Goal: Task Accomplishment & Management: Manage account settings

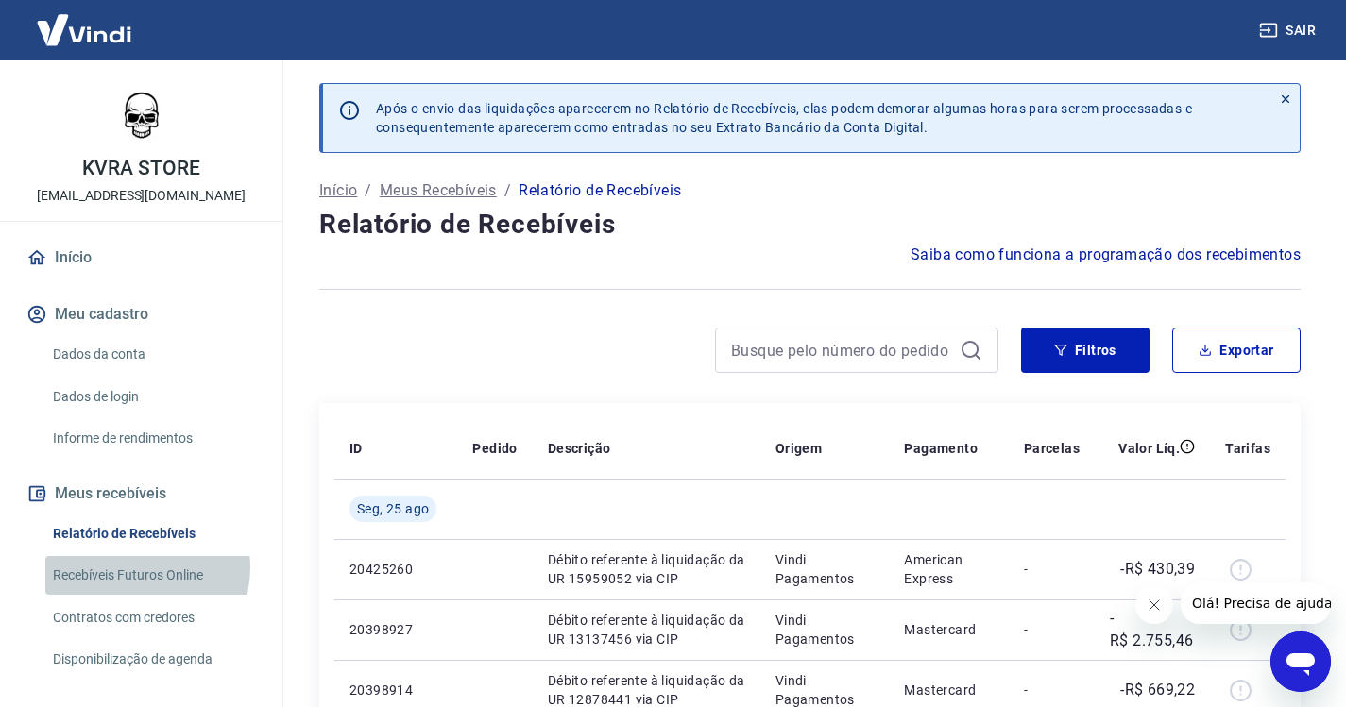
click at [135, 569] on link "Recebíveis Futuros Online" at bounding box center [152, 575] width 214 height 39
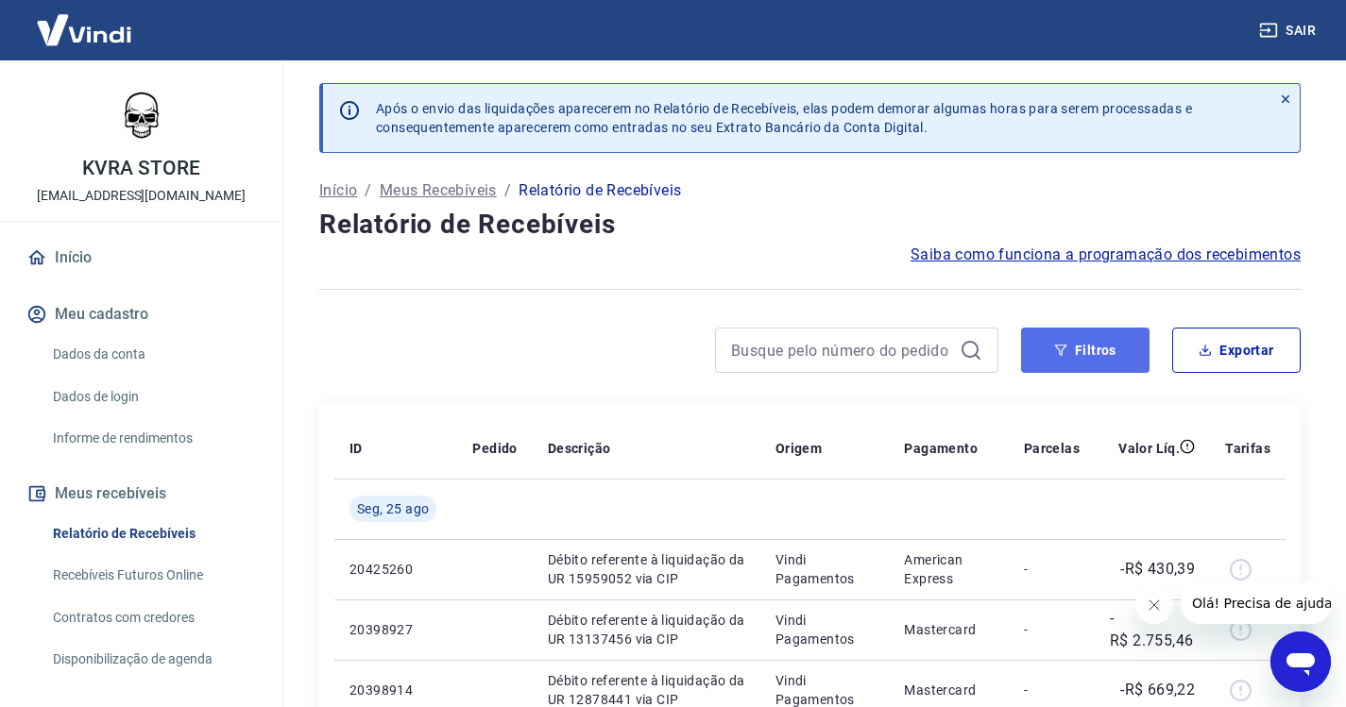
click at [1080, 357] on button "Filtros" at bounding box center [1085, 350] width 128 height 45
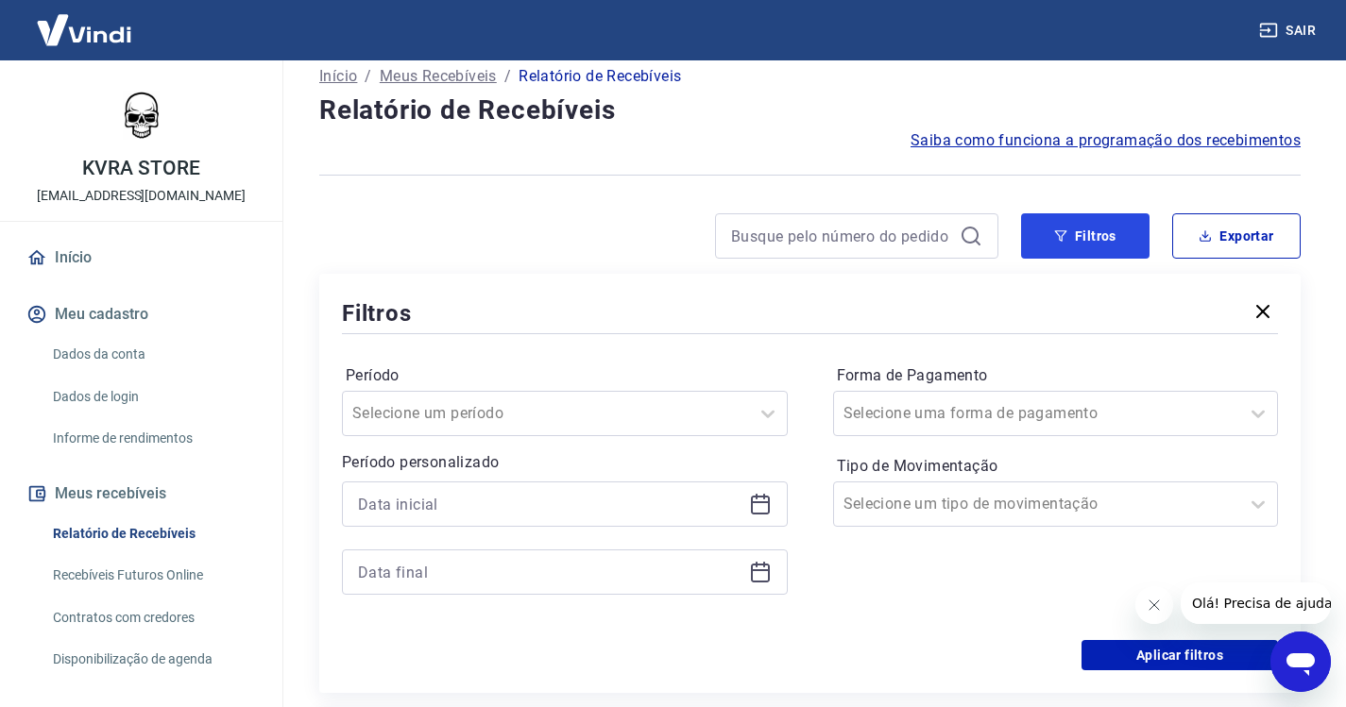
scroll to position [283, 0]
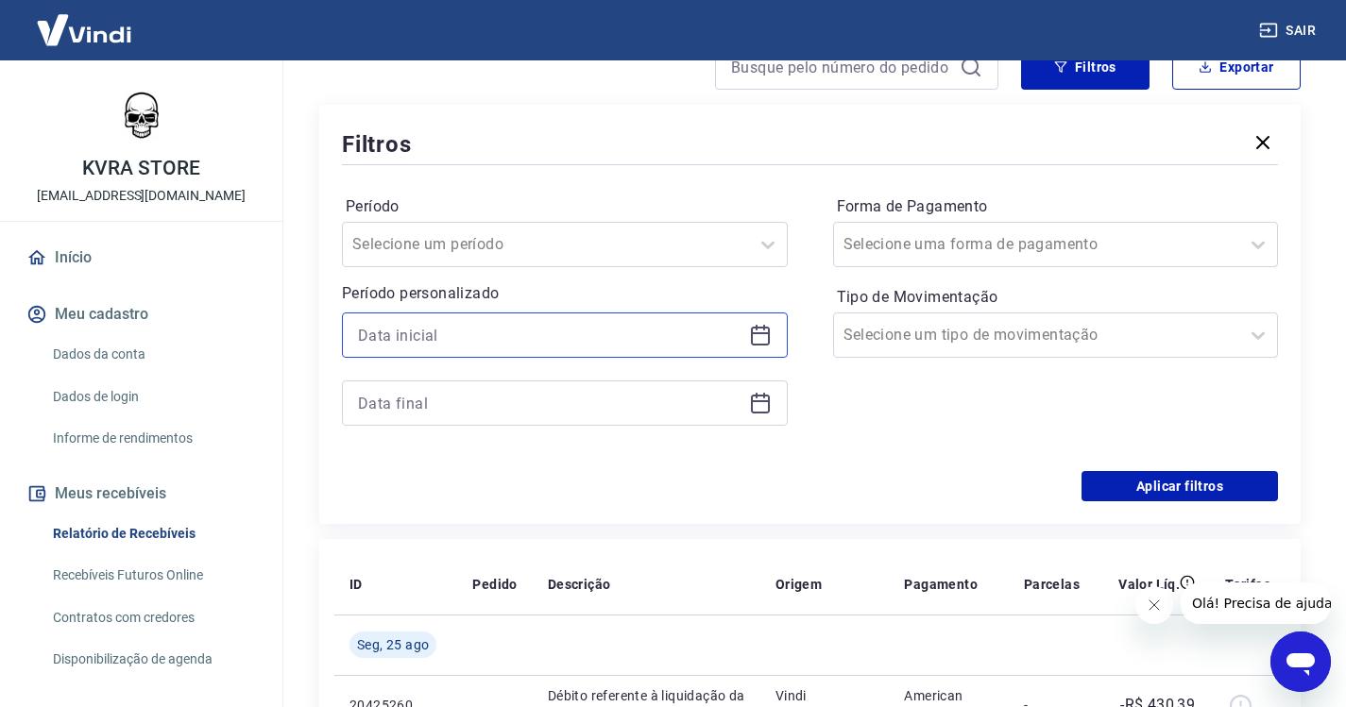
click at [460, 332] on input at bounding box center [549, 335] width 383 height 28
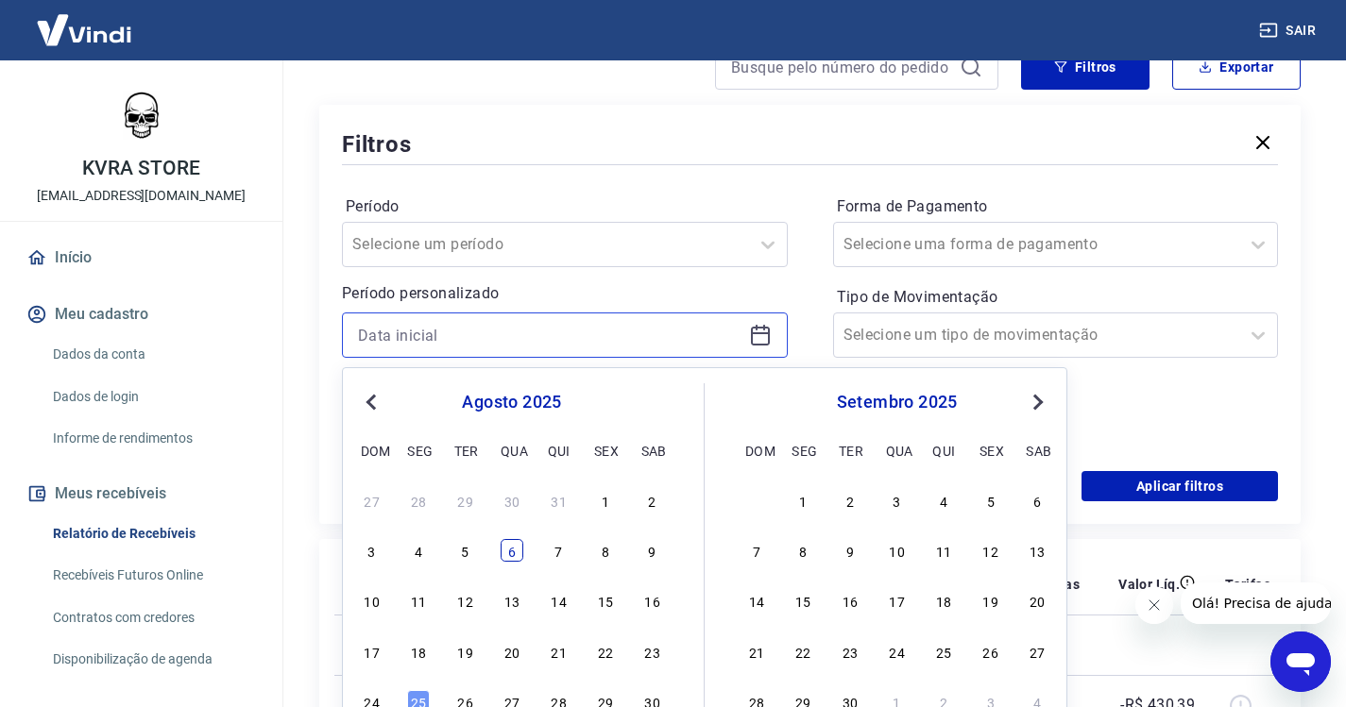
scroll to position [472, 0]
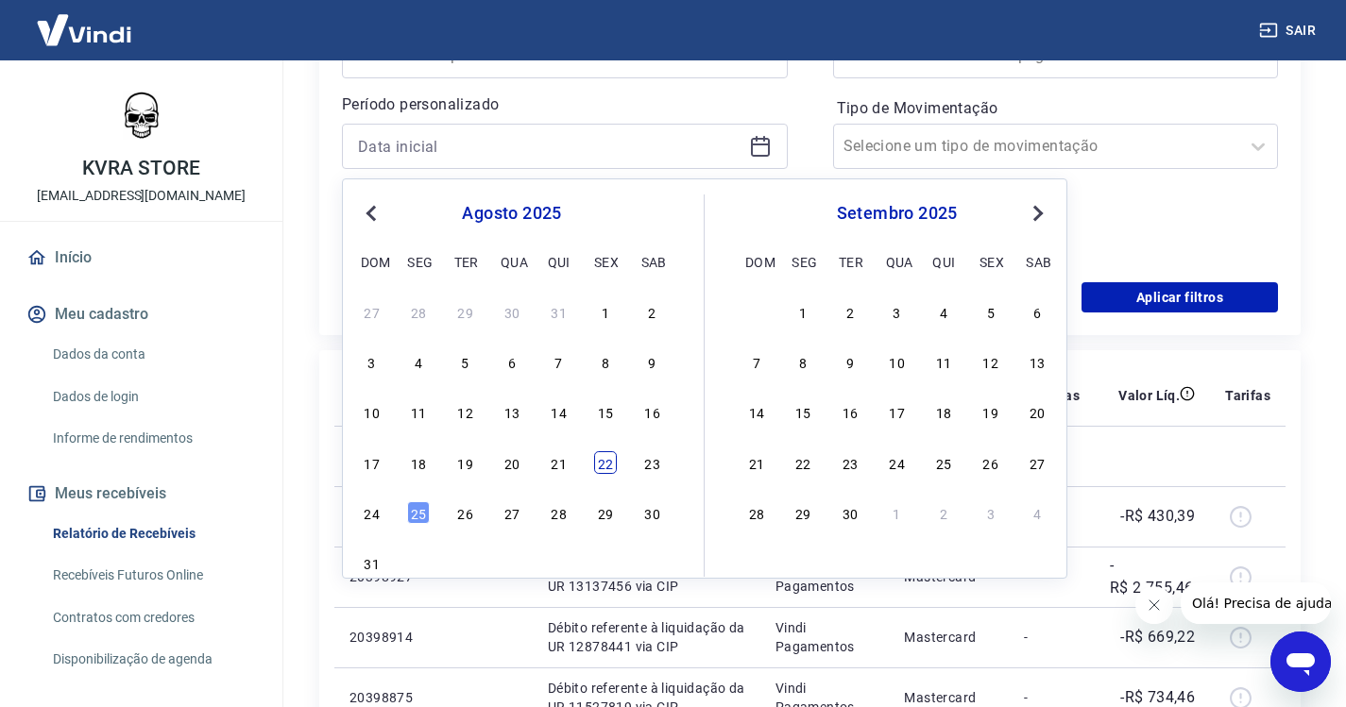
click at [600, 460] on div "22" at bounding box center [605, 462] width 23 height 23
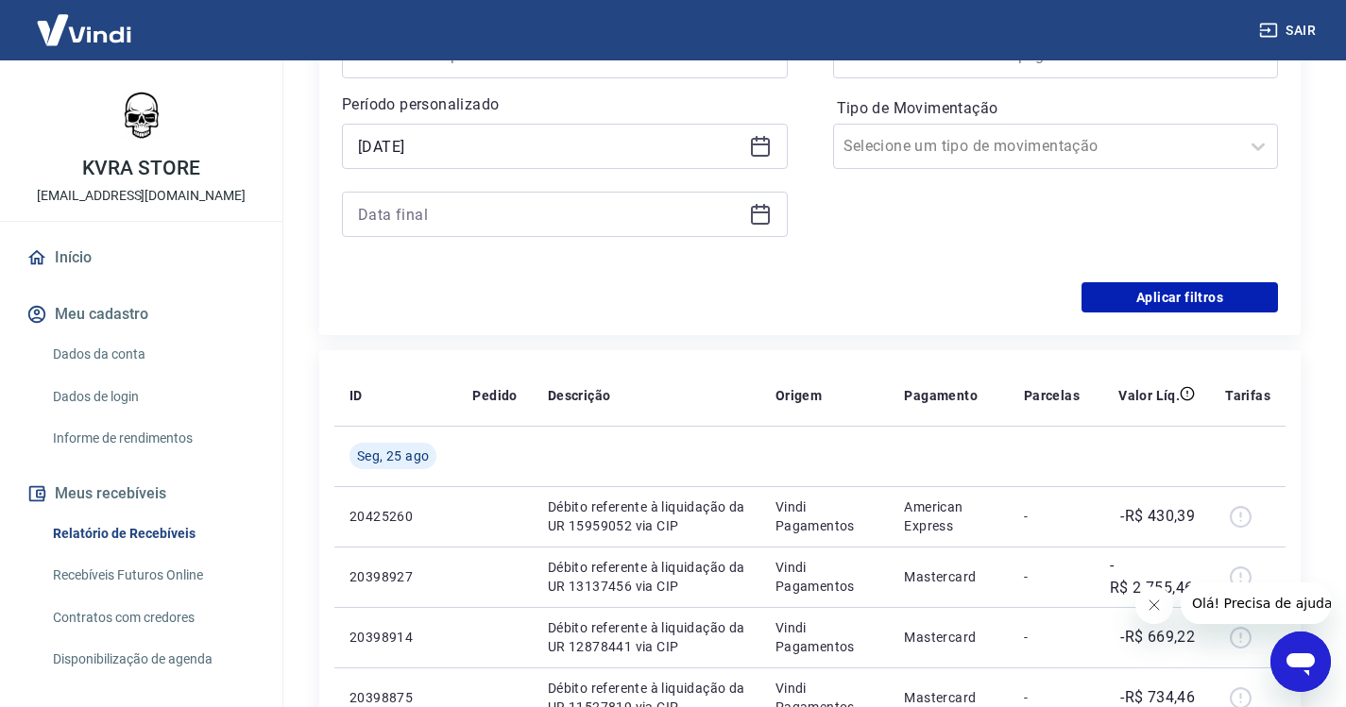
type input "22/08/2025"
click at [775, 216] on div at bounding box center [565, 214] width 446 height 45
click at [766, 218] on icon at bounding box center [760, 214] width 23 height 23
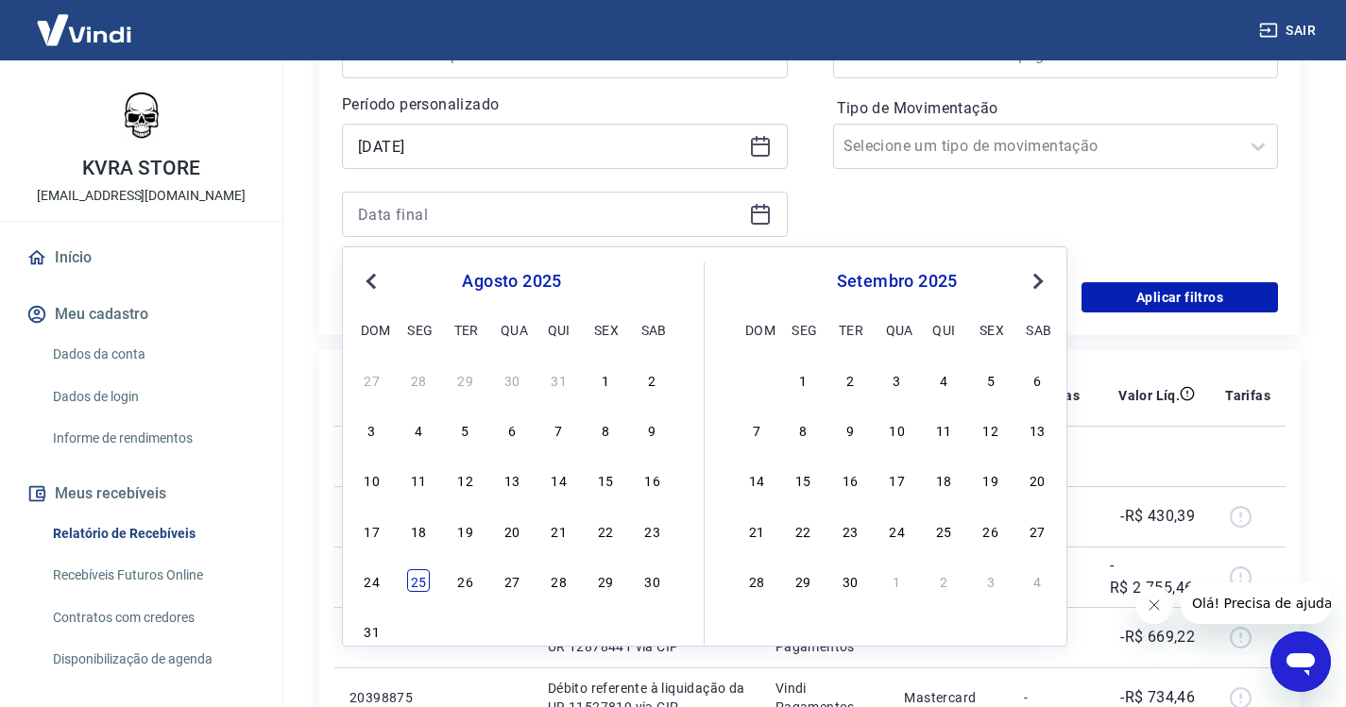
click at [419, 585] on div "25" at bounding box center [418, 580] width 23 height 23
type input "25/08/2025"
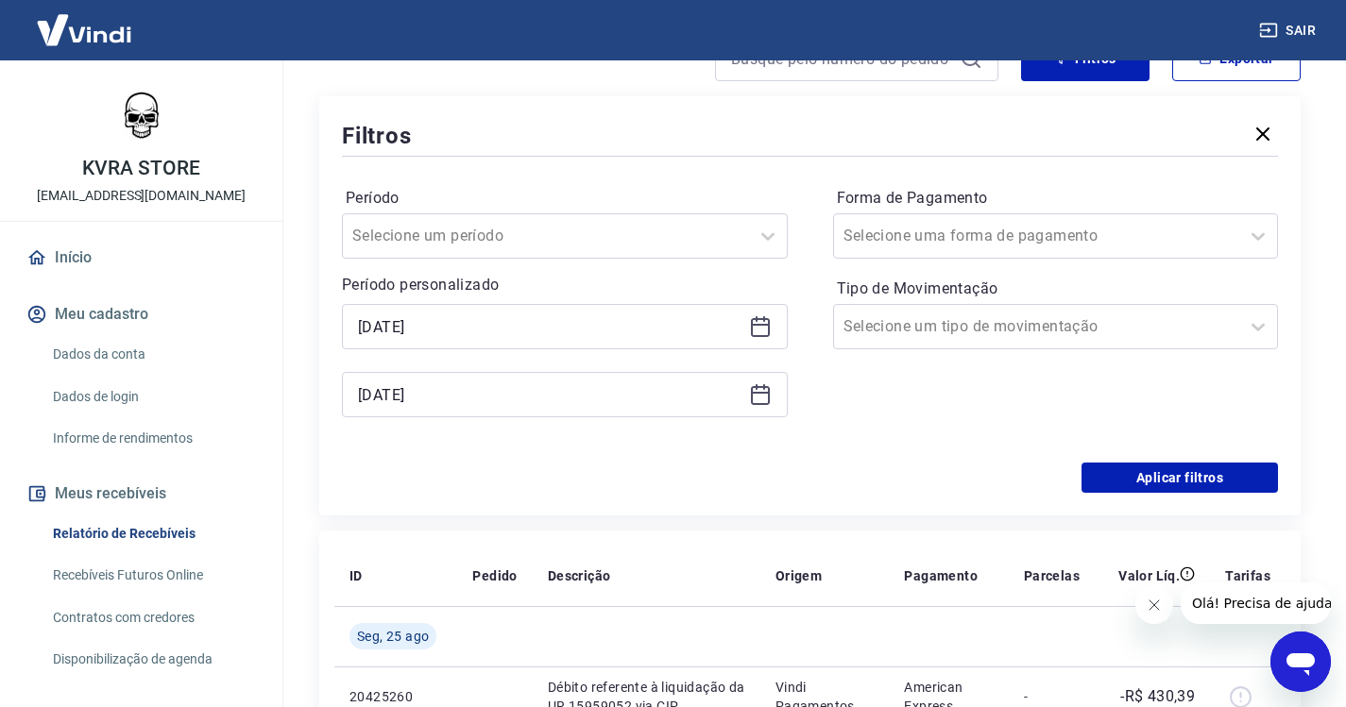
scroll to position [283, 0]
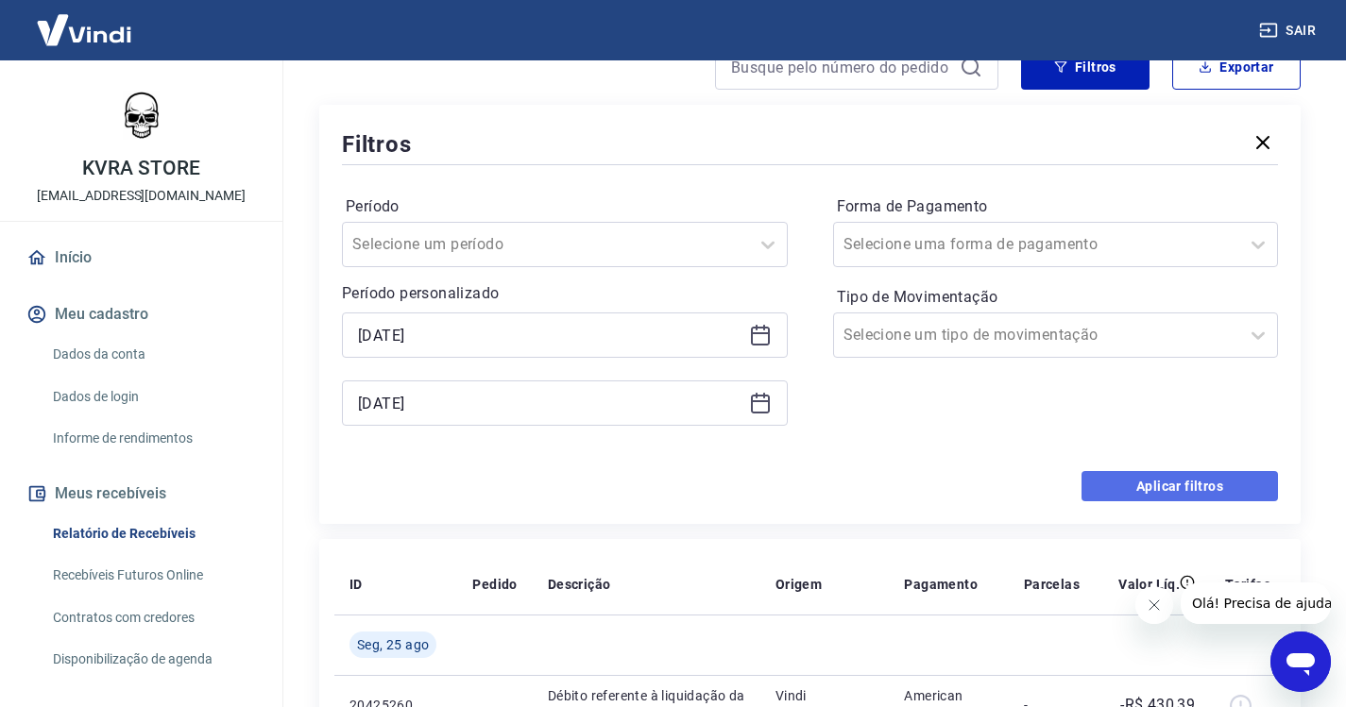
click at [1168, 478] on button "Aplicar filtros" at bounding box center [1179, 486] width 196 height 30
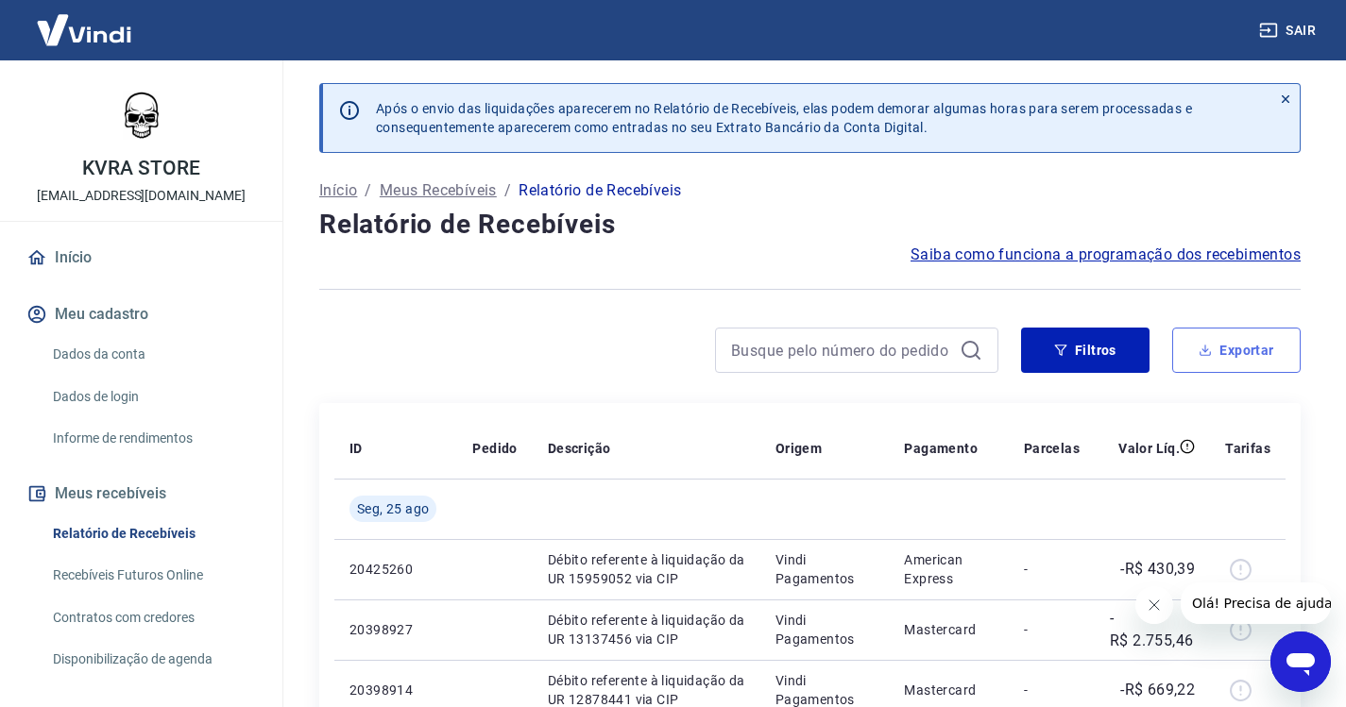
click at [1249, 343] on button "Exportar" at bounding box center [1236, 350] width 128 height 45
type input "22/08/2025"
type input "25/08/2025"
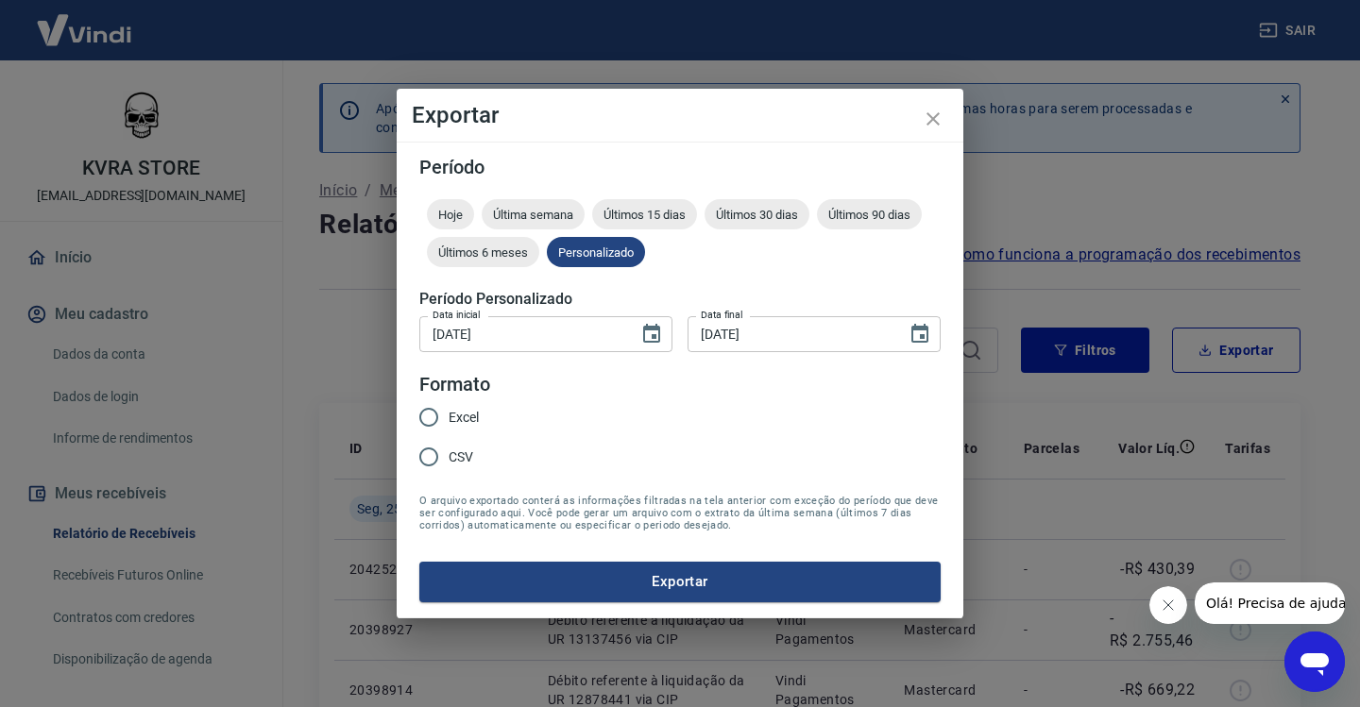
click at [428, 410] on input "Excel" at bounding box center [429, 418] width 40 height 40
radio input "true"
click at [705, 586] on button "Exportar" at bounding box center [679, 582] width 521 height 40
